Goal: Task Accomplishment & Management: Use online tool/utility

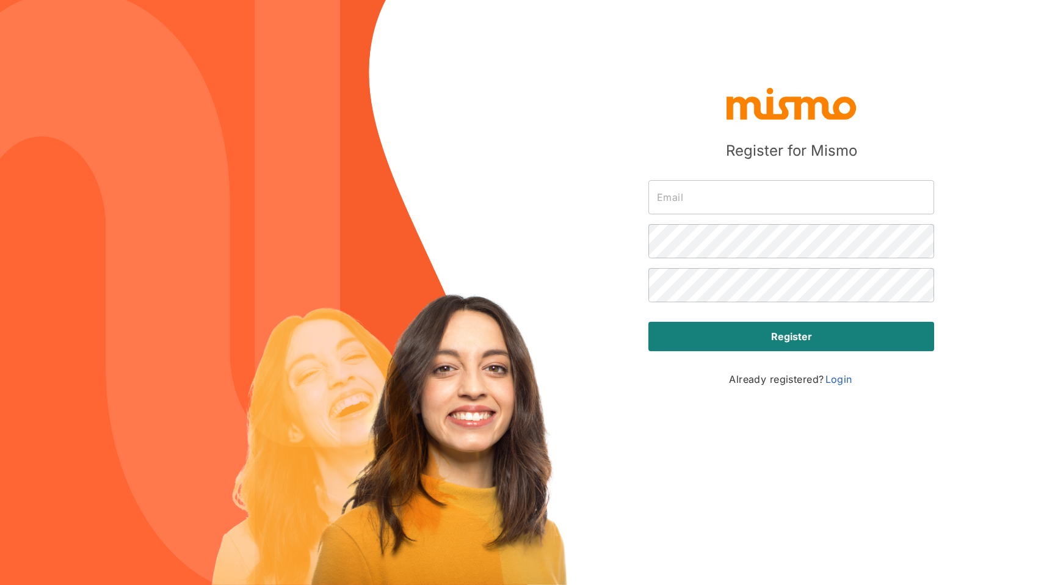
type input "[EMAIL_ADDRESS][DOMAIN_NAME]"
click at [842, 378] on link "Login" at bounding box center [838, 379] width 29 height 15
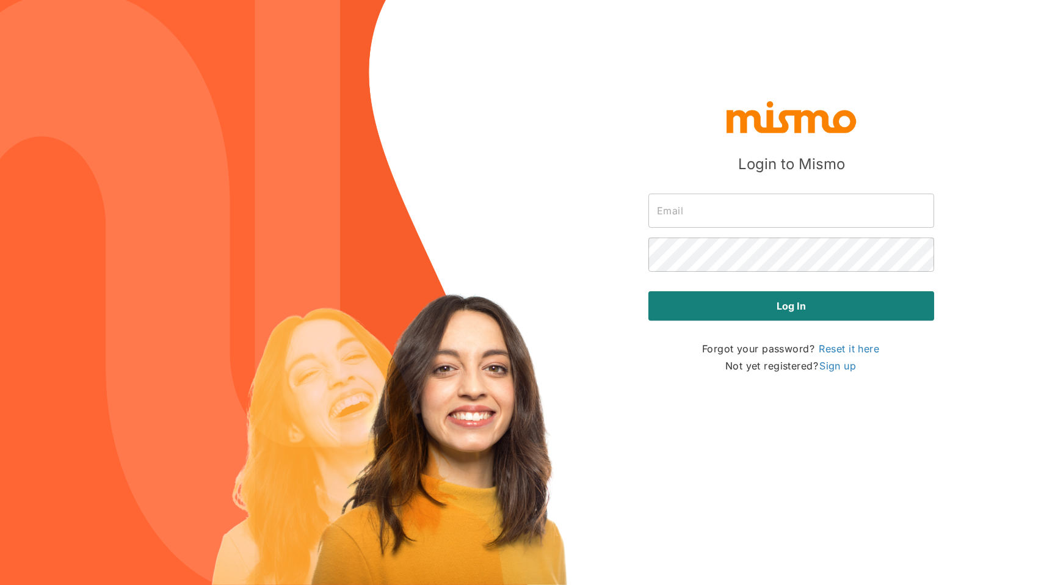
type input "[EMAIL_ADDRESS][DOMAIN_NAME]"
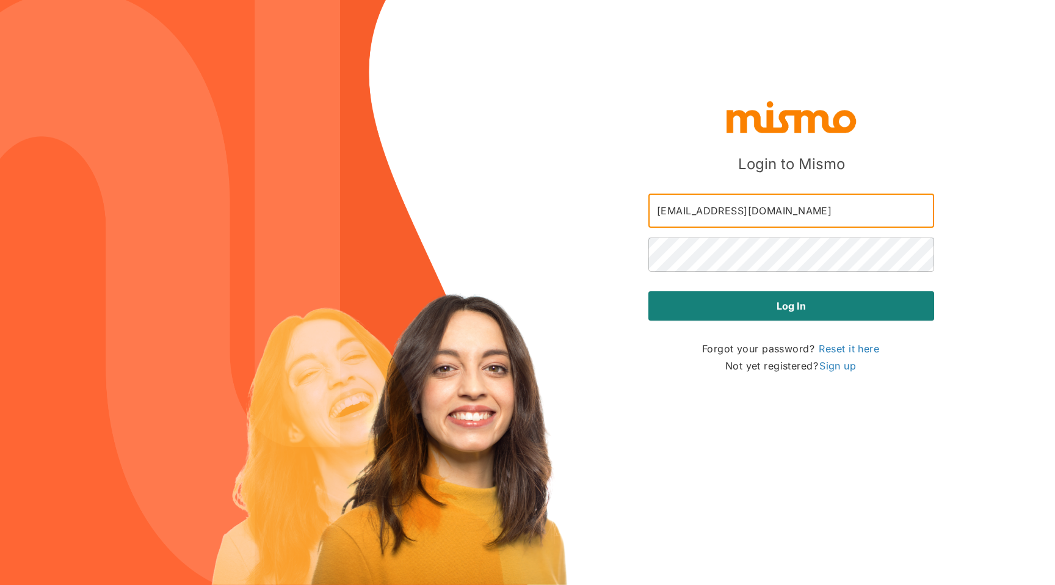
click at [708, 220] on input "[EMAIL_ADDRESS][DOMAIN_NAME]" at bounding box center [791, 211] width 286 height 34
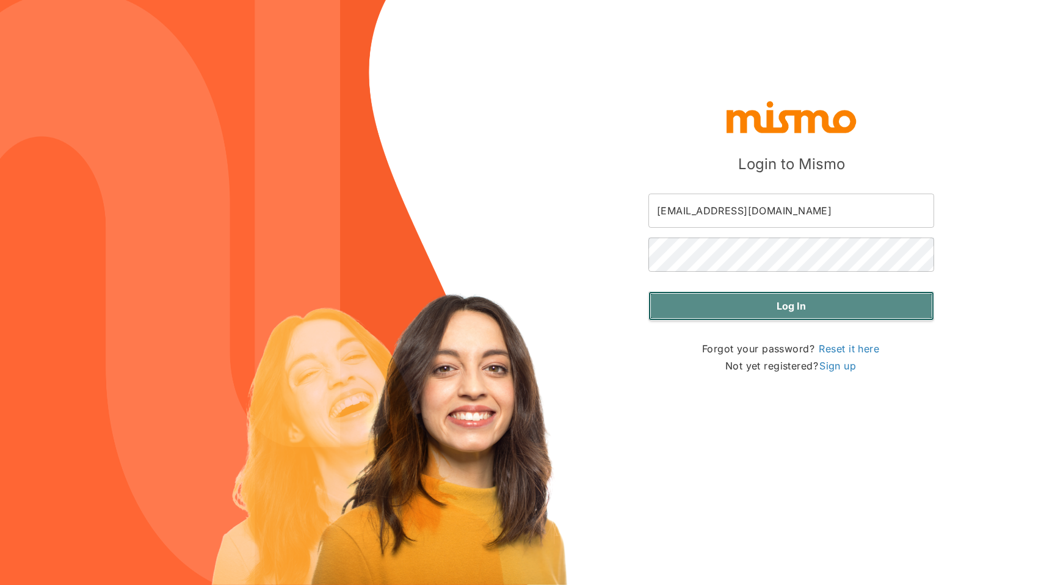
click at [684, 310] on button "Log in" at bounding box center [791, 305] width 286 height 29
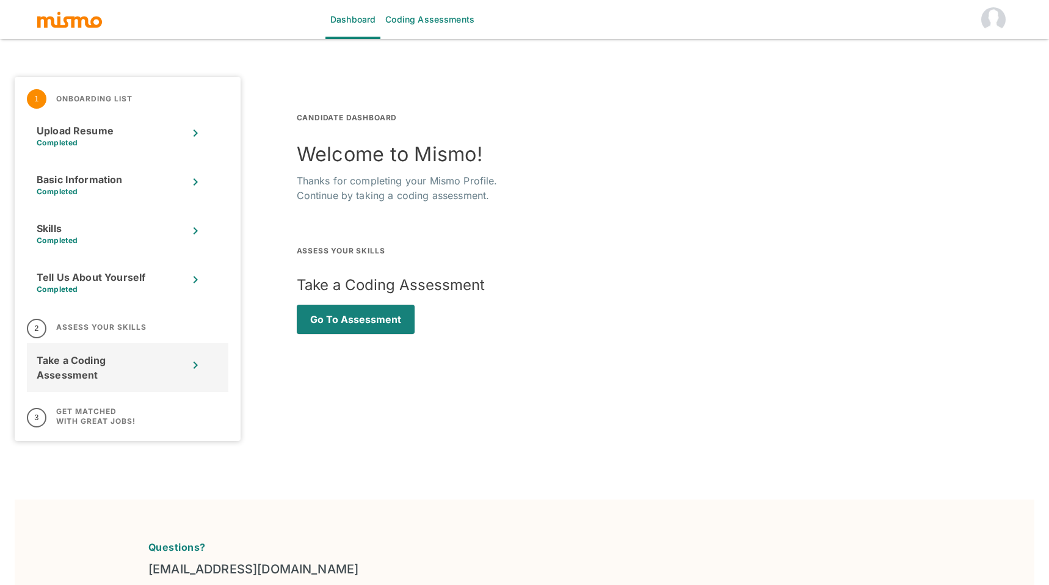
click at [186, 383] on div "Take a Coding Assessment" at bounding box center [127, 367] width 201 height 49
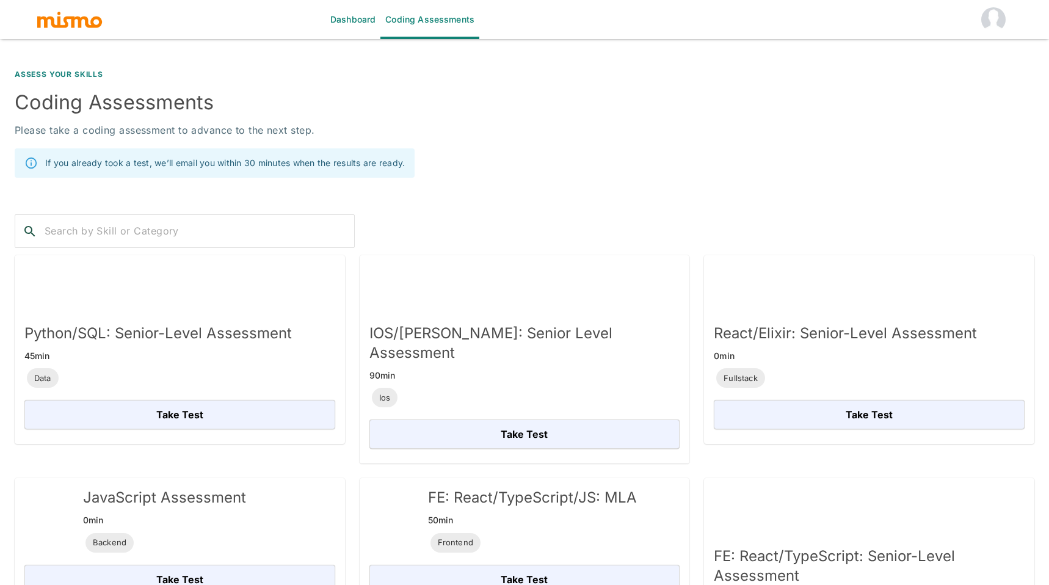
click at [197, 228] on input "text" at bounding box center [200, 232] width 310 height 20
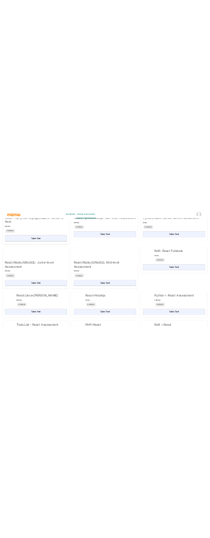
scroll to position [796, 0]
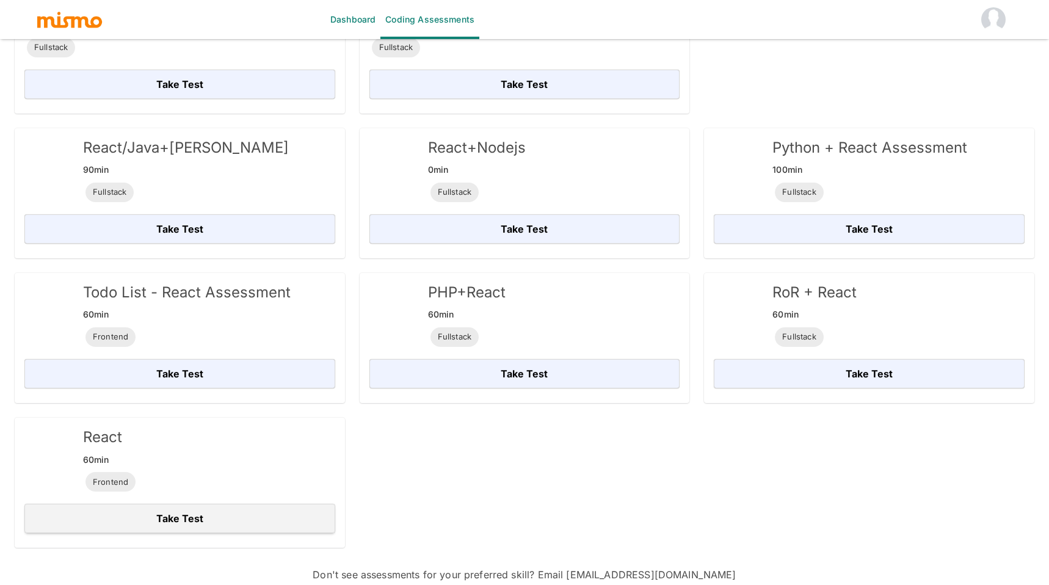
type input "react"
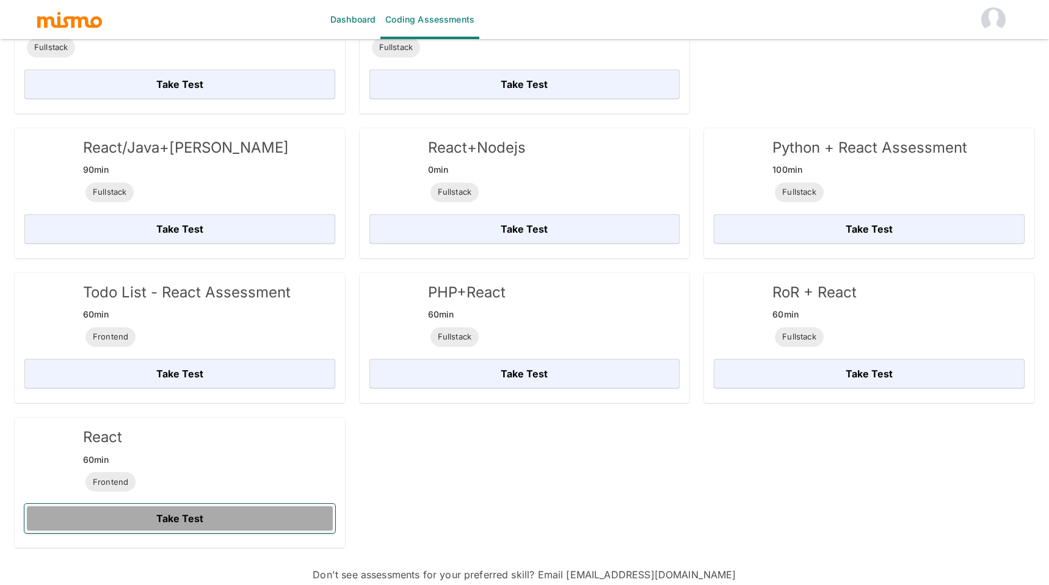
click at [147, 509] on button "Take Test" at bounding box center [179, 518] width 311 height 29
